Goal: Ask a question

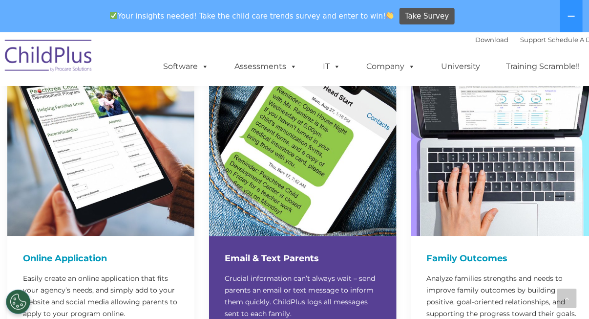
scroll to position [550, 0]
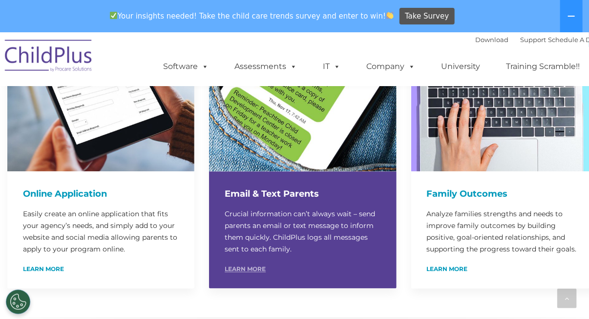
click at [248, 266] on link "Learn More" at bounding box center [245, 269] width 41 height 6
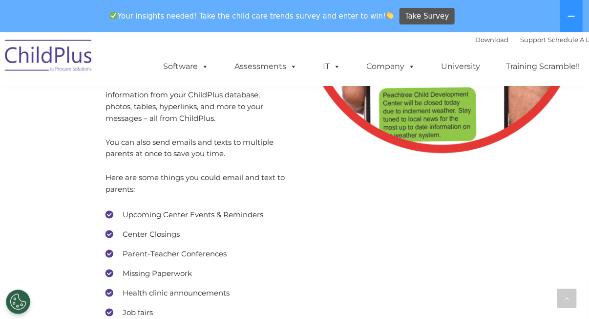
scroll to position [5029, 0]
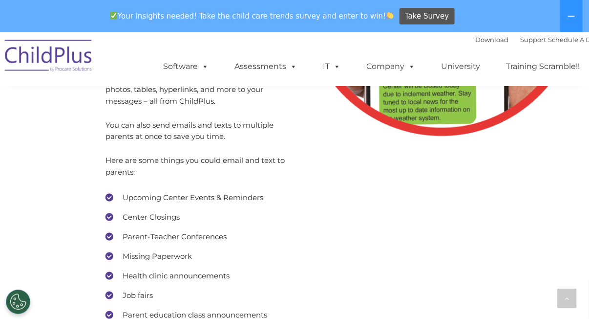
click at [177, 191] on li "Upcoming Center Events & Reminders" at bounding box center [197, 198] width 182 height 15
click at [180, 191] on li "Upcoming Center Events & Reminders" at bounding box center [197, 198] width 182 height 15
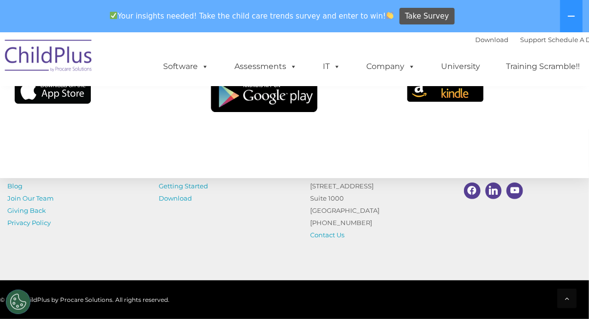
scroll to position [7308, 0]
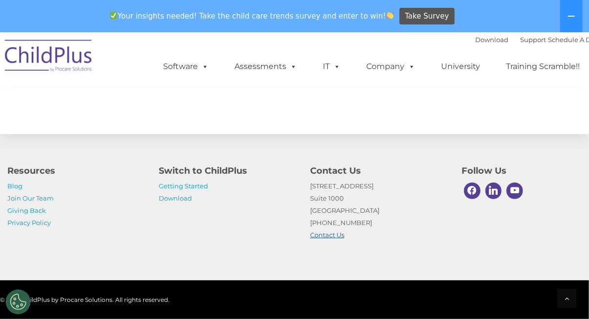
click at [329, 235] on link "Contact Us" at bounding box center [327, 235] width 34 height 8
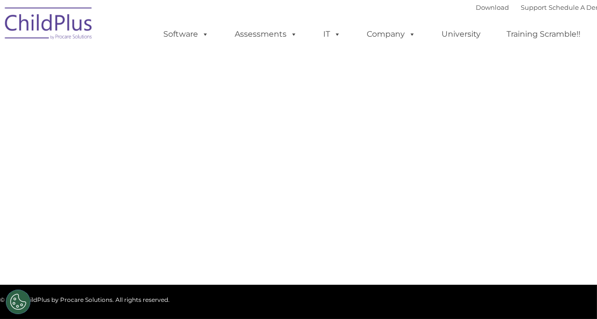
type input ""
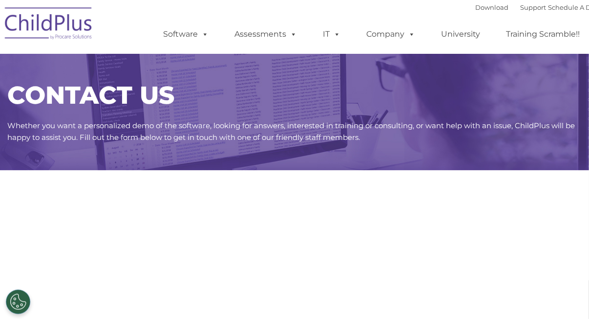
select select "MEDIUM"
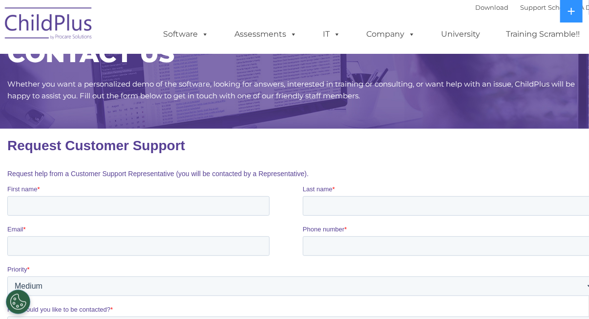
scroll to position [48, 0]
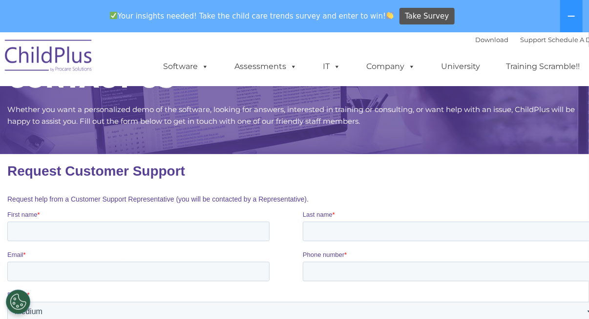
click at [169, 213] on label "First name *" at bounding box center [155, 214] width 296 height 10
click at [169, 221] on input "First name *" at bounding box center [138, 231] width 262 height 20
click at [169, 218] on label "First name *" at bounding box center [155, 214] width 296 height 10
click at [169, 221] on input "First name *" at bounding box center [138, 231] width 262 height 20
click at [170, 234] on input "First name *" at bounding box center [138, 231] width 262 height 20
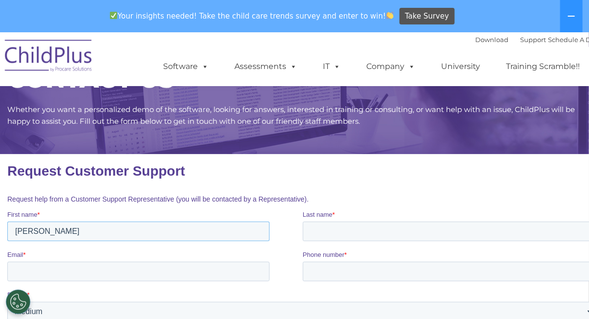
type input "[PERSON_NAME]"
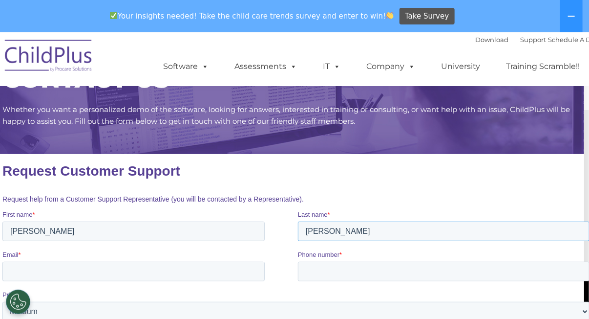
type input "[PERSON_NAME]"
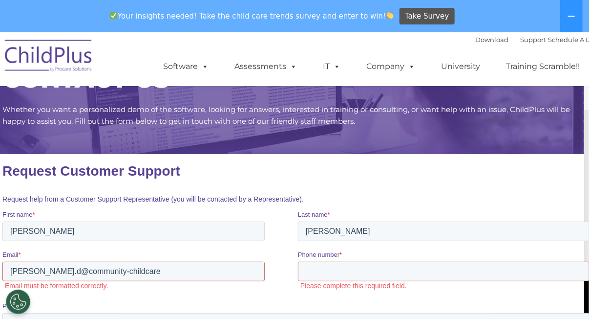
click at [138, 270] on input "[PERSON_NAME].d@community-childcare" at bounding box center [133, 271] width 262 height 20
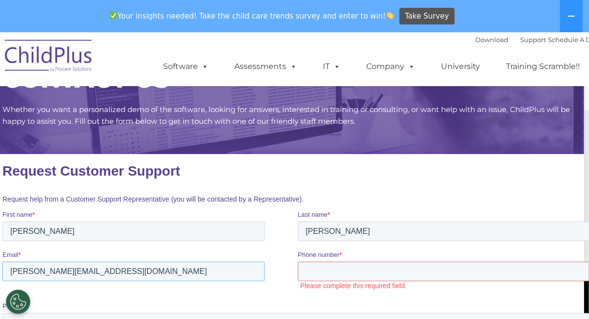
type input "[PERSON_NAME][EMAIL_ADDRESS][DOMAIN_NAME]"
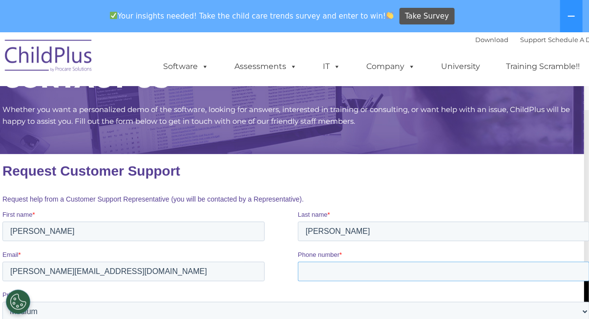
click at [409, 272] on input "Phone number *" at bounding box center [444, 271] width 292 height 20
type input "5093349290"
click at [399, 186] on fieldset "Request Customer Support" at bounding box center [297, 170] width 591 height 34
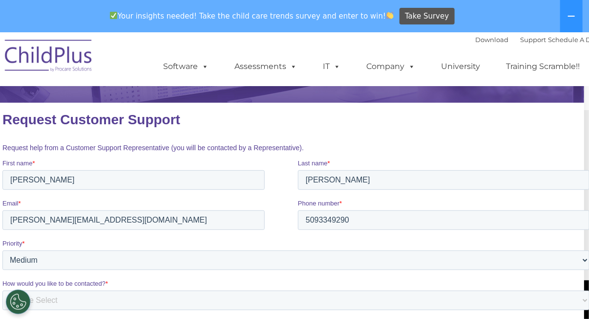
scroll to position [147, 5]
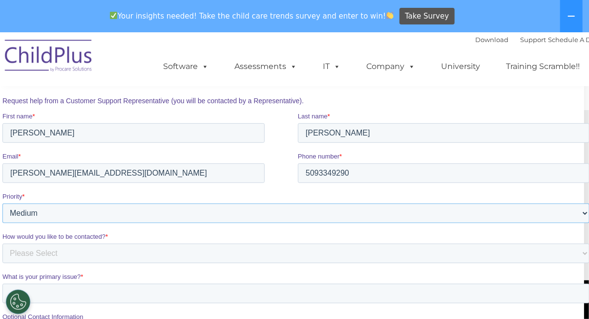
click at [121, 222] on select "Please Select Low Medium High" at bounding box center [295, 213] width 587 height 20
select select "HIGH"
click at [2, 203] on select "Please Select Low Medium High" at bounding box center [295, 213] width 587 height 20
click at [39, 255] on select "Please Select Phone Email" at bounding box center [295, 253] width 587 height 20
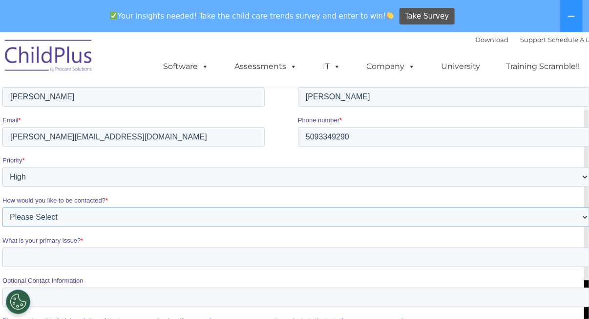
scroll to position [195, 5]
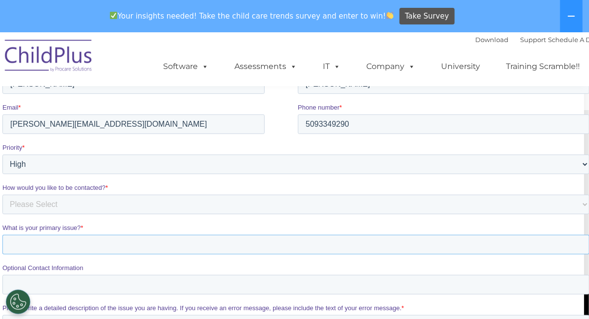
click at [30, 246] on input "What is your primary issue? *" at bounding box center [295, 245] width 587 height 20
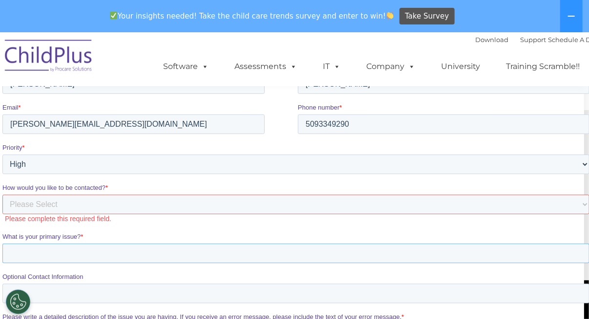
click at [25, 257] on input "What is your primary issue? *" at bounding box center [295, 253] width 587 height 20
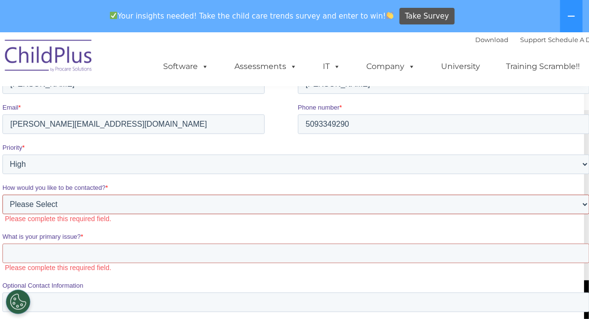
click at [56, 213] on select "Please Select Phone Email" at bounding box center [295, 204] width 587 height 20
select select "Email"
click at [2, 194] on select "Please Select Phone Email" at bounding box center [295, 204] width 587 height 20
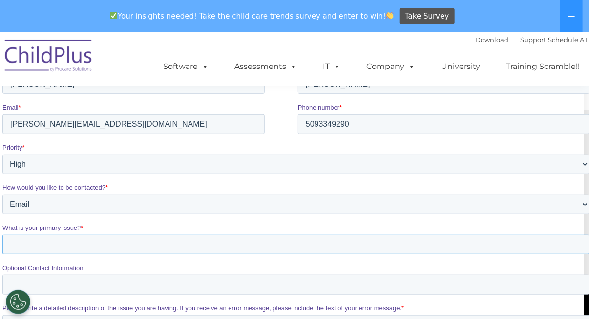
click at [42, 248] on input "What is your primary issue? *" at bounding box center [295, 245] width 587 height 20
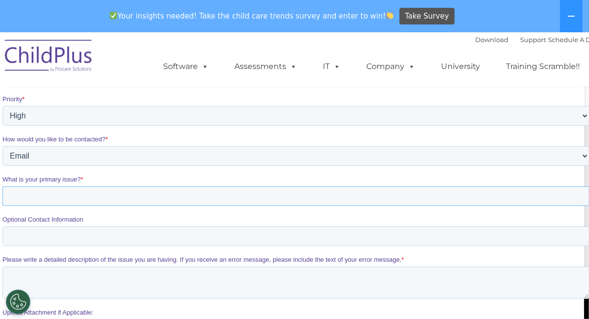
click at [45, 201] on input "What is your primary issue? *" at bounding box center [295, 197] width 587 height 20
type input "Communication with Parents"
click at [54, 231] on input "Optional Contact Information" at bounding box center [295, 237] width 587 height 20
click at [17, 280] on textarea "Please write a detailed description of the issue you are having. If you receive…" at bounding box center [295, 283] width 587 height 32
type textarea "H"
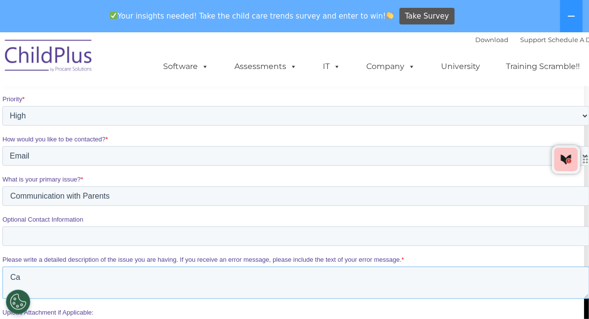
type textarea "C"
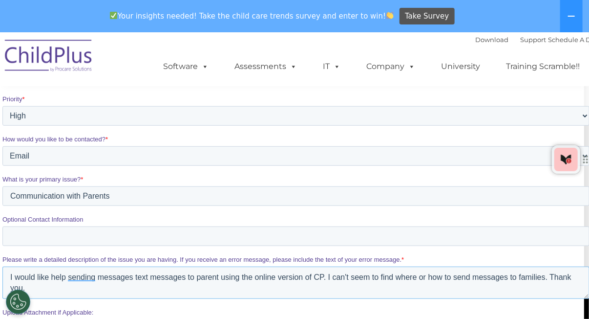
click at [82, 289] on textarea "I would like help sending messages text messages to parent using the online ver…" at bounding box center [295, 283] width 587 height 32
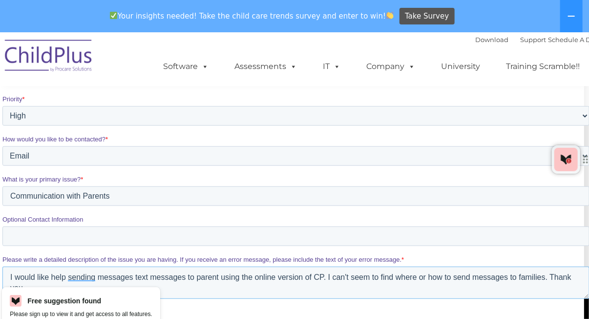
click at [75, 278] on textarea "I would like help sending messages text messages to parent using the online ver…" at bounding box center [295, 283] width 587 height 32
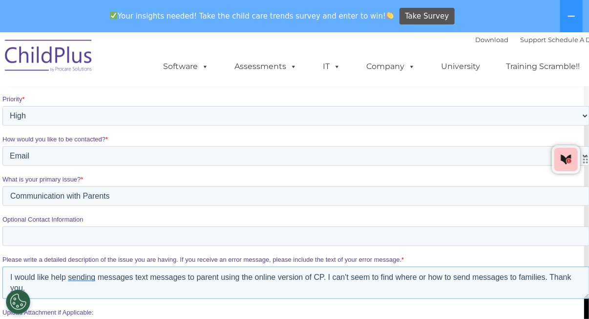
click at [79, 279] on textarea "I would like help sending messages text messages to parent using the online ver…" at bounding box center [295, 283] width 587 height 32
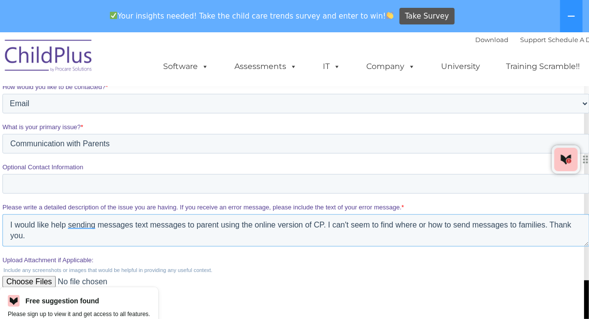
scroll to position [342, 5]
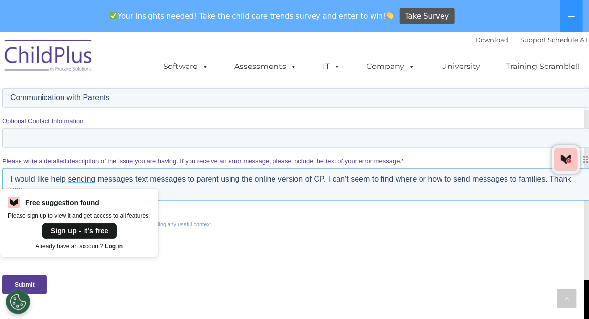
click at [84, 179] on textarea "I would like help sending messages text messages to parent using the online ver…" at bounding box center [295, 185] width 587 height 32
type textarea "I would like help sending messages text messages to parent using the online ver…"
click at [190, 250] on input "Upload Attachment if Applicable:" at bounding box center [295, 240] width 587 height 20
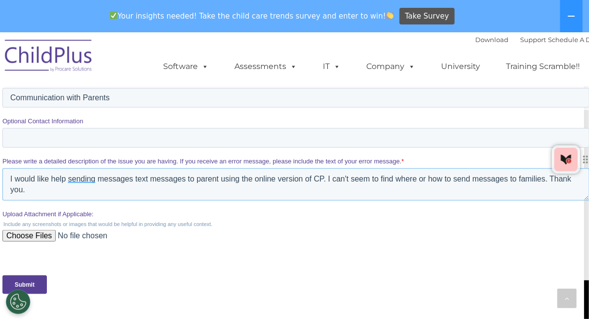
click at [75, 176] on textarea "I would like help sending messages text messages to parent using the online ver…" at bounding box center [295, 185] width 587 height 32
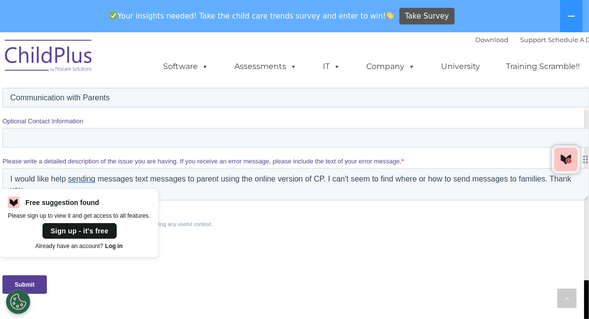
click at [36, 279] on input "Submit" at bounding box center [24, 285] width 44 height 19
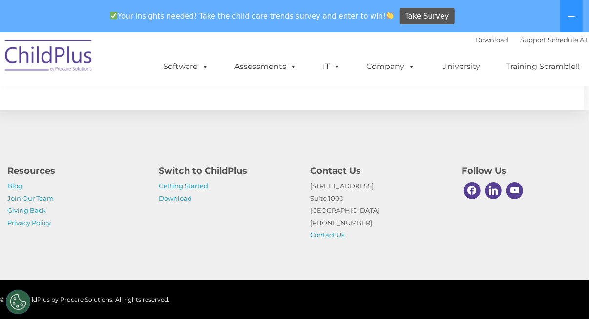
scroll to position [207, 5]
click at [510, 189] on span at bounding box center [515, 190] width 17 height 17
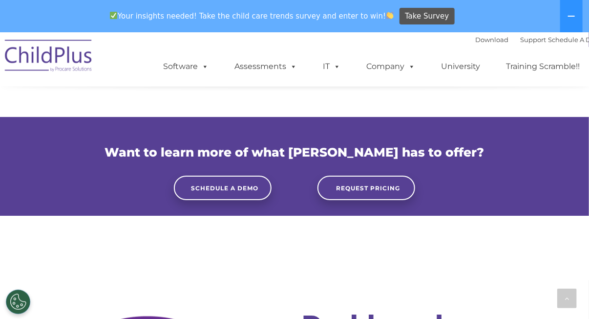
scroll to position [2701, 0]
